Goal: Task Accomplishment & Management: Complete application form

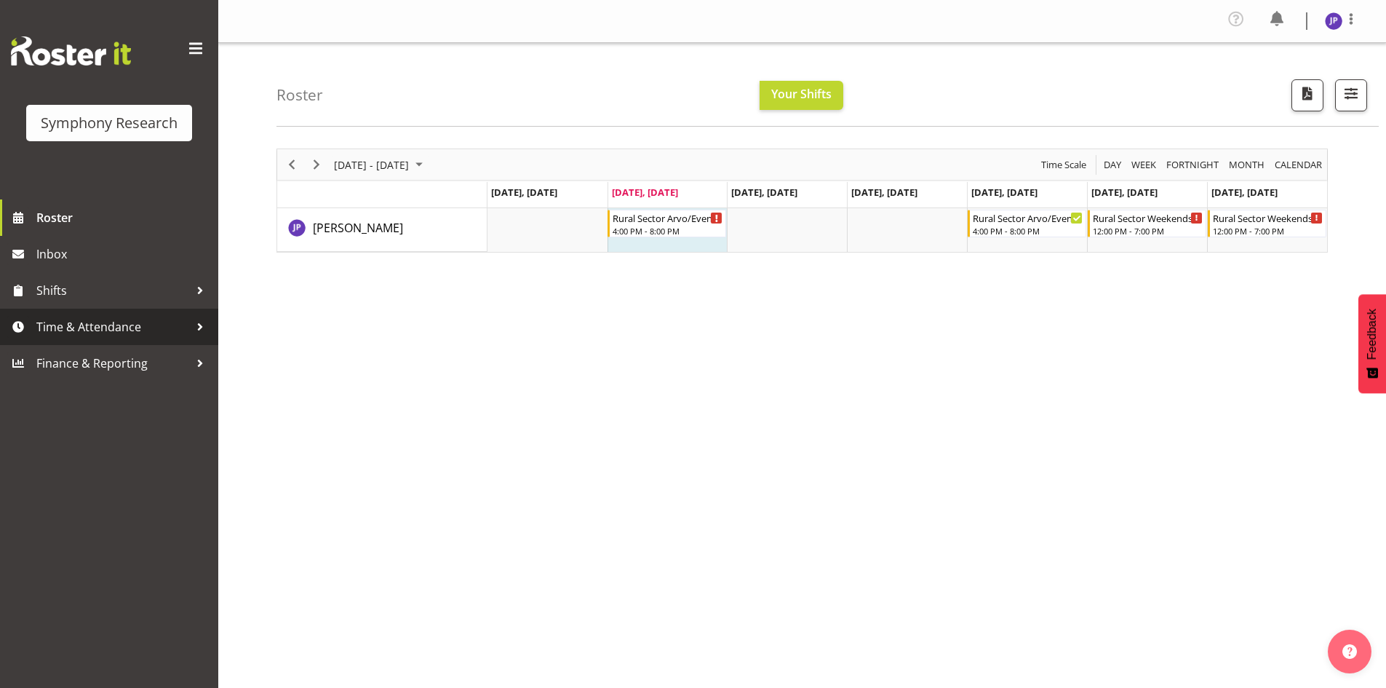
click at [106, 329] on span "Time & Attendance" at bounding box center [112, 327] width 153 height 22
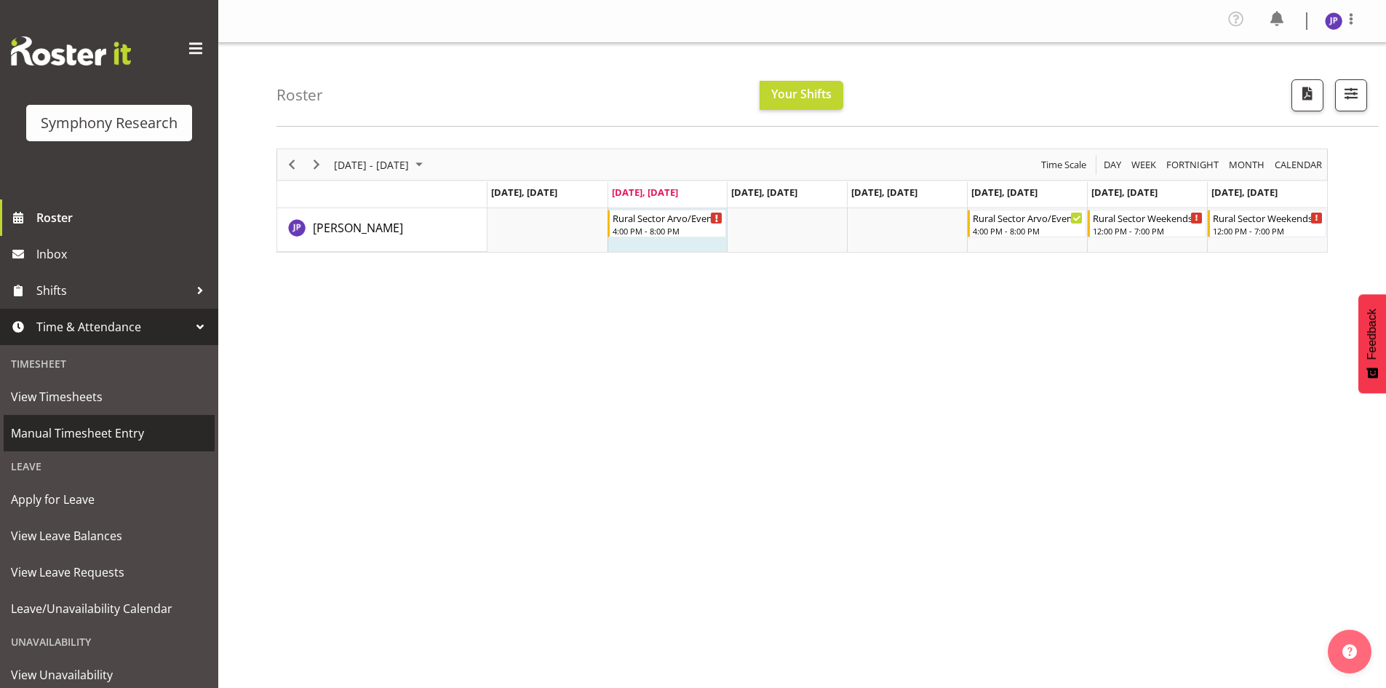
click at [100, 431] on span "Manual Timesheet Entry" at bounding box center [109, 433] width 196 height 22
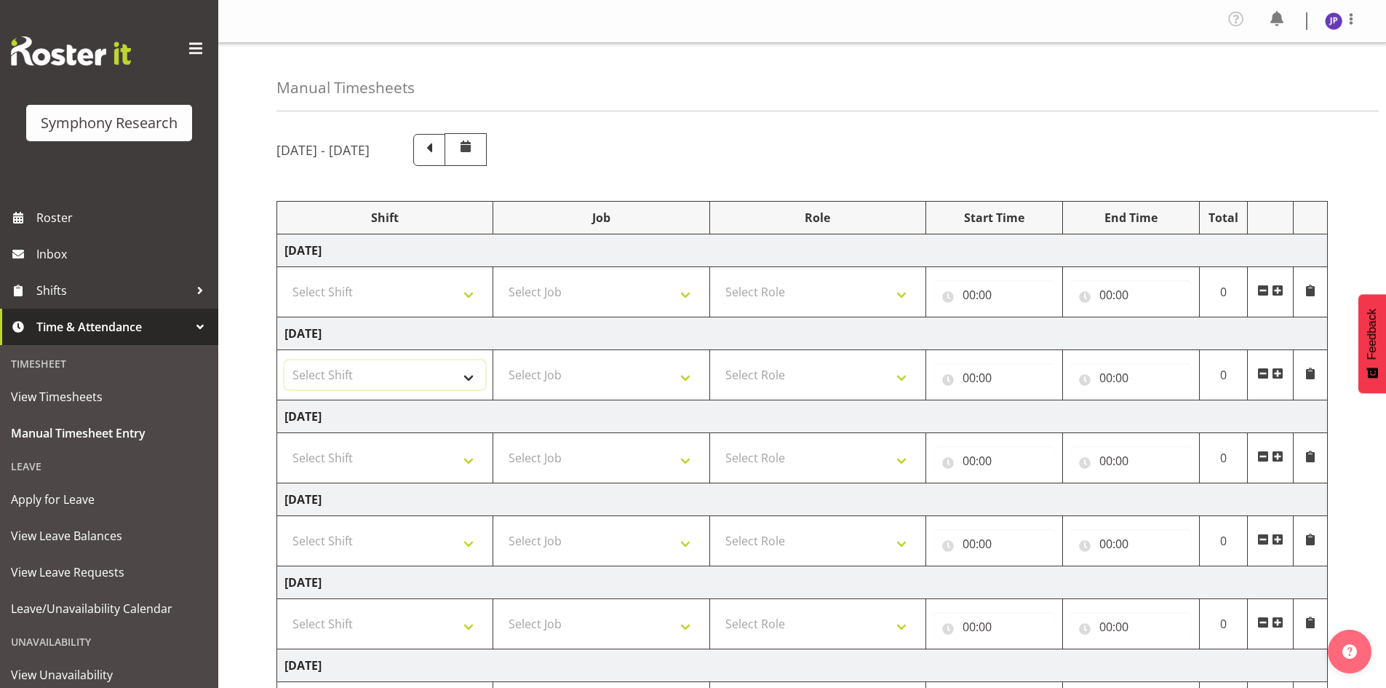
click at [471, 375] on select "Select Shift !!Weekend Residential (Roster IT Shift Label) *Business 9/10am ~ 4…" at bounding box center [384, 374] width 201 height 29
select select "81298"
click at [284, 360] on select "Select Shift !!Weekend Residential (Roster IT Shift Label) *Business 9/10am ~ 4…" at bounding box center [384, 374] width 201 height 29
click at [686, 378] on select "Select Job 550060 IF Admin 553492 World Poll Aus Wave 2 Main 2025 553493 World …" at bounding box center [601, 374] width 201 height 29
select select "10587"
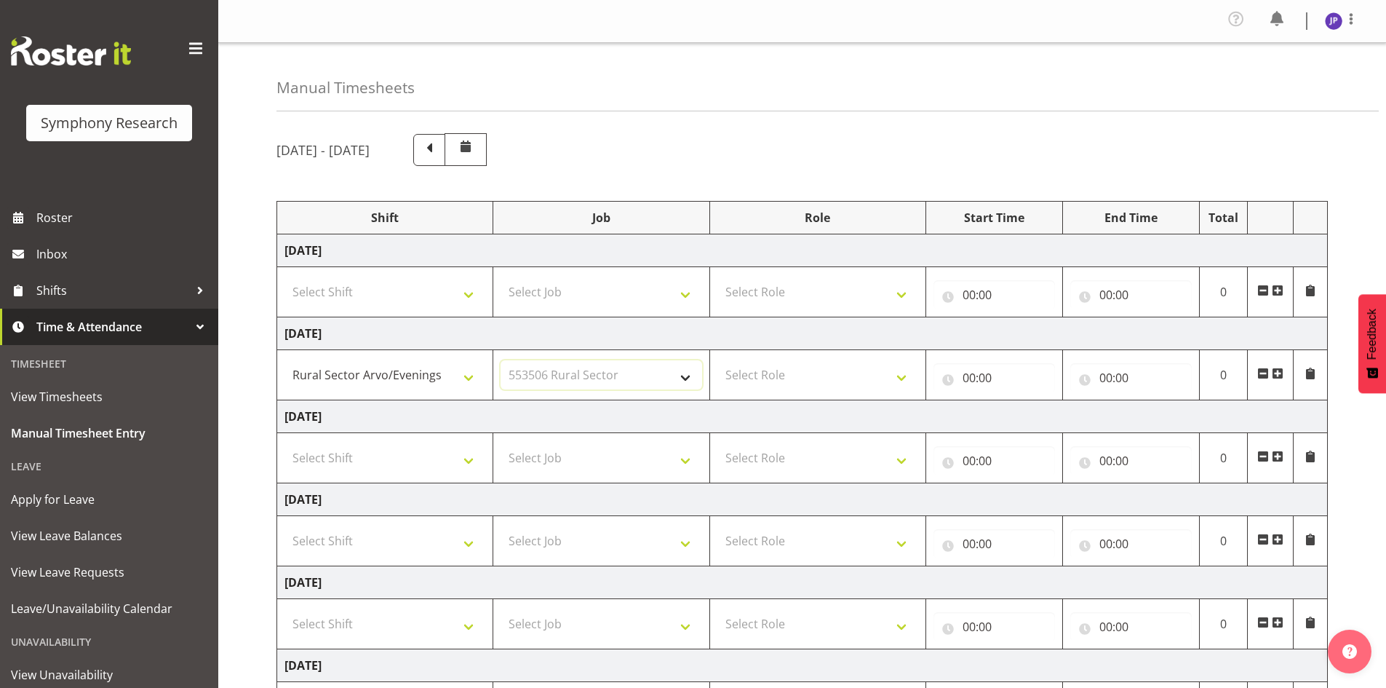
click at [501, 360] on select "Select Job 550060 IF Admin 553492 World Poll Aus Wave 2 Main 2025 553493 World …" at bounding box center [601, 374] width 201 height 29
click at [902, 372] on select "Select Role Briefing Interviewing" at bounding box center [817, 374] width 201 height 29
select select "47"
click at [717, 360] on select "Select Role Briefing Interviewing" at bounding box center [817, 374] width 201 height 29
click at [984, 376] on input "00:00" at bounding box center [995, 377] width 122 height 29
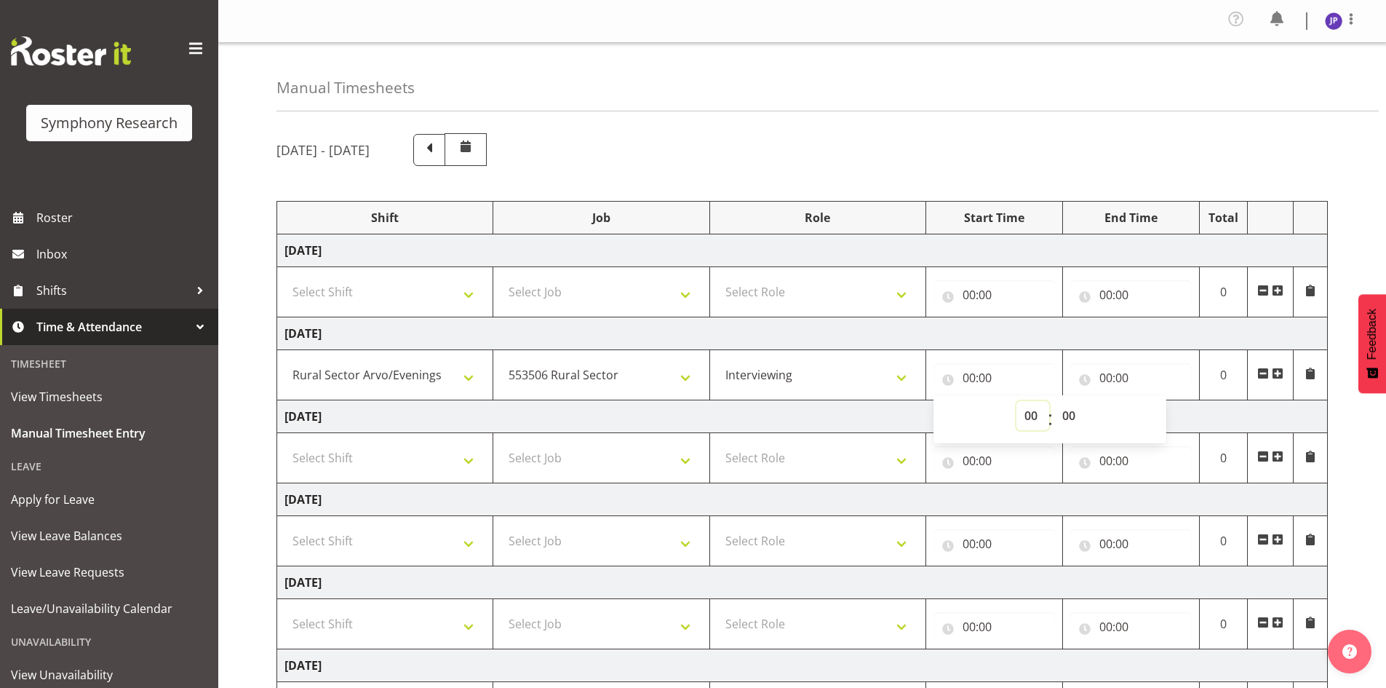
click at [1032, 415] on select "00 01 02 03 04 05 06 07 08 09 10 11 12 13 14 15 16 17 18 19 20 21 22 23" at bounding box center [1032, 415] width 33 height 29
select select "16"
click at [1016, 401] on select "00 01 02 03 04 05 06 07 08 09 10 11 12 13 14 15 16 17 18 19 20 21 22 23" at bounding box center [1032, 415] width 33 height 29
type input "16:00"
click at [1114, 379] on input "00:00" at bounding box center [1131, 377] width 122 height 29
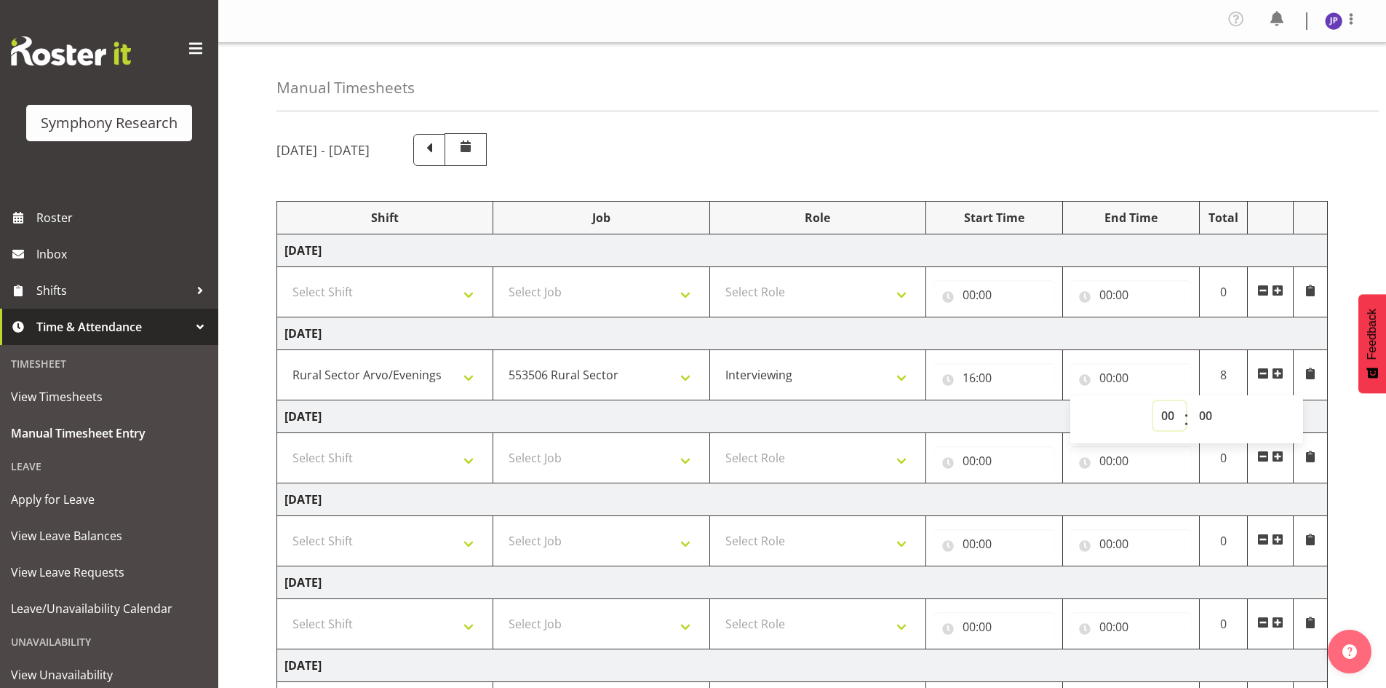
click at [1171, 418] on select "00 01 02 03 04 05 06 07 08 09 10 11 12 13 14 15 16 17 18 19 20 21 22 23" at bounding box center [1169, 415] width 33 height 29
select select "20"
click at [1153, 401] on select "00 01 02 03 04 05 06 07 08 09 10 11 12 13 14 15 16 17 18 19 20 21 22 23" at bounding box center [1169, 415] width 33 height 29
type input "20:00"
click at [1205, 412] on select "00 01 02 03 04 05 06 07 08 09 10 11 12 13 14 15 16 17 18 19 20 21 22 23 24 25 2…" at bounding box center [1207, 415] width 33 height 29
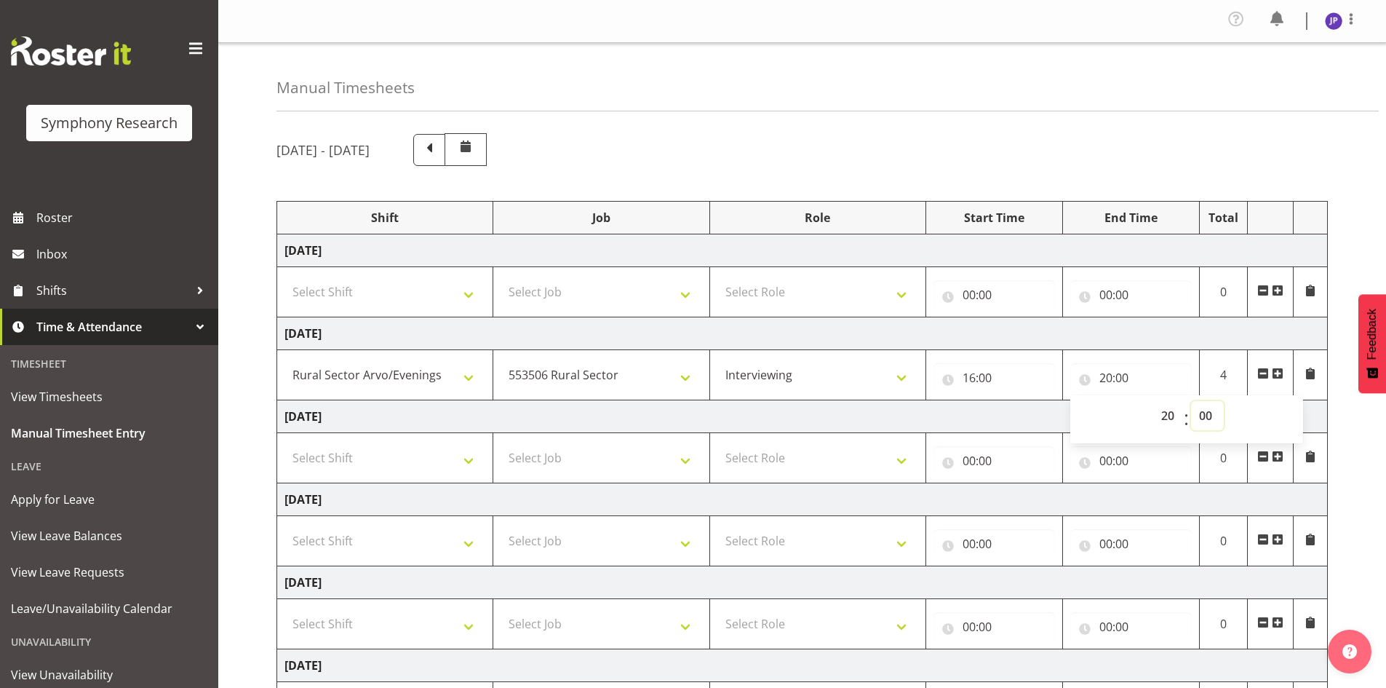
select select "17"
click at [1191, 401] on select "00 01 02 03 04 05 06 07 08 09 10 11 12 13 14 15 16 17 18 19 20 21 22 23 24 25 2…" at bounding box center [1207, 415] width 33 height 29
type input "20:17"
click at [1315, 415] on td "[DATE]" at bounding box center [802, 416] width 1051 height 33
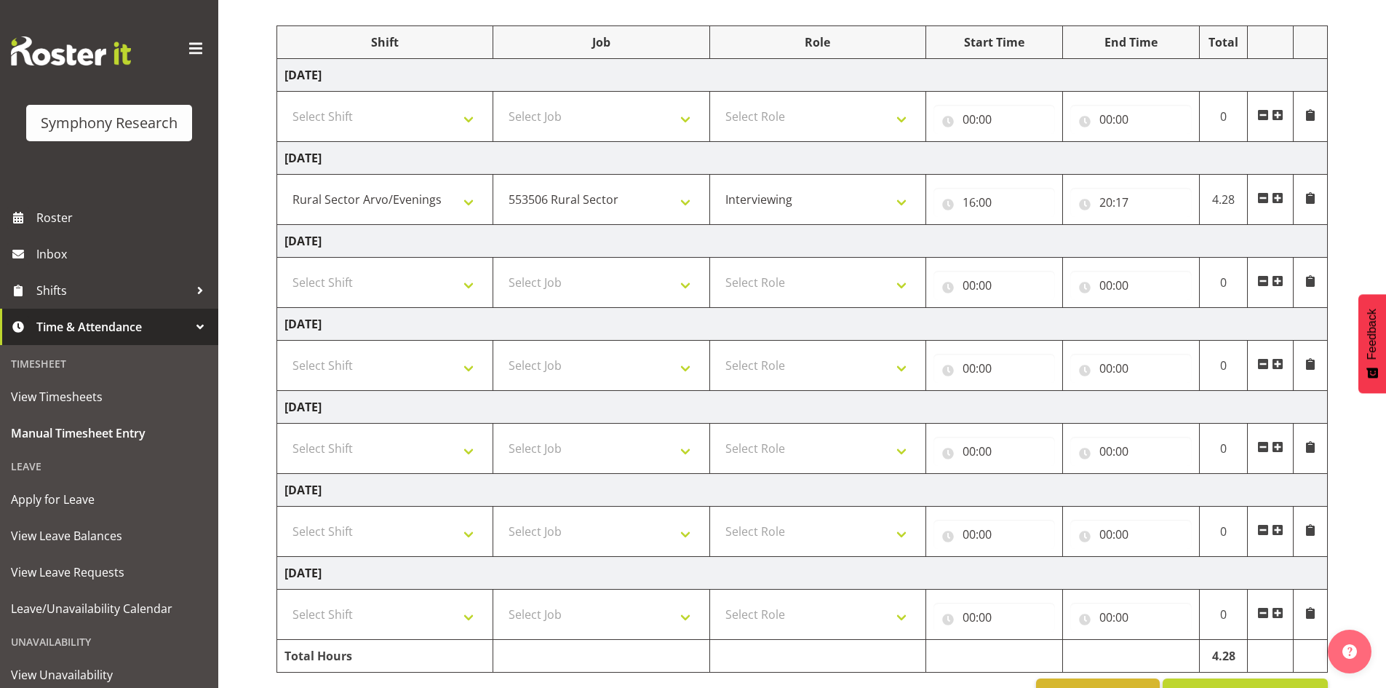
scroll to position [220, 0]
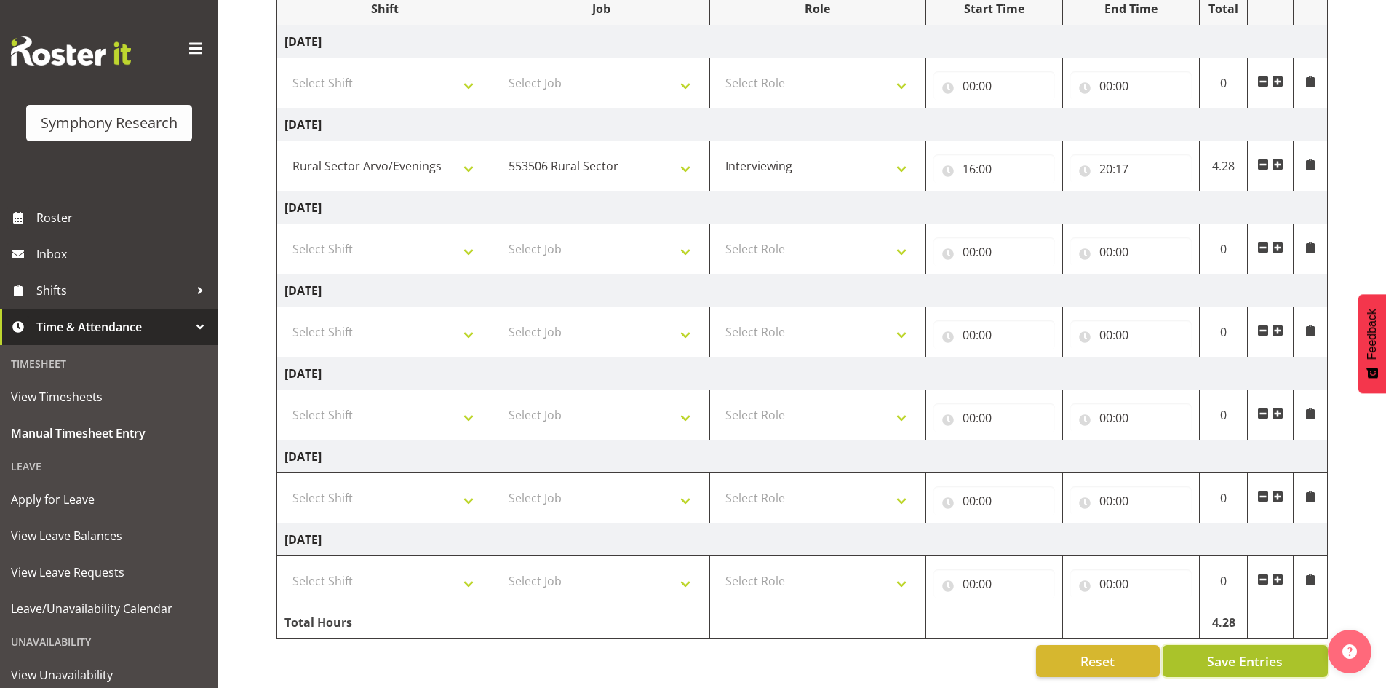
click at [1227, 651] on span "Save Entries" at bounding box center [1245, 660] width 76 height 19
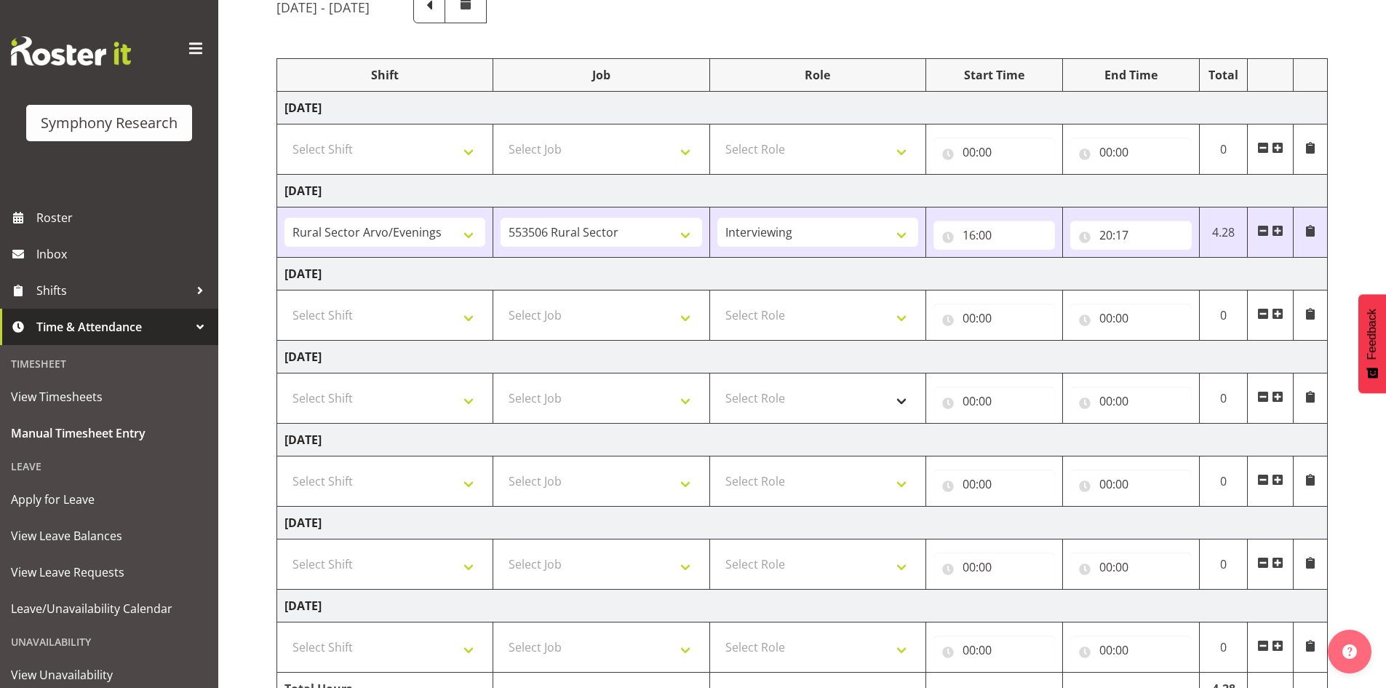
scroll to position [74, 0]
